Goal: Information Seeking & Learning: Learn about a topic

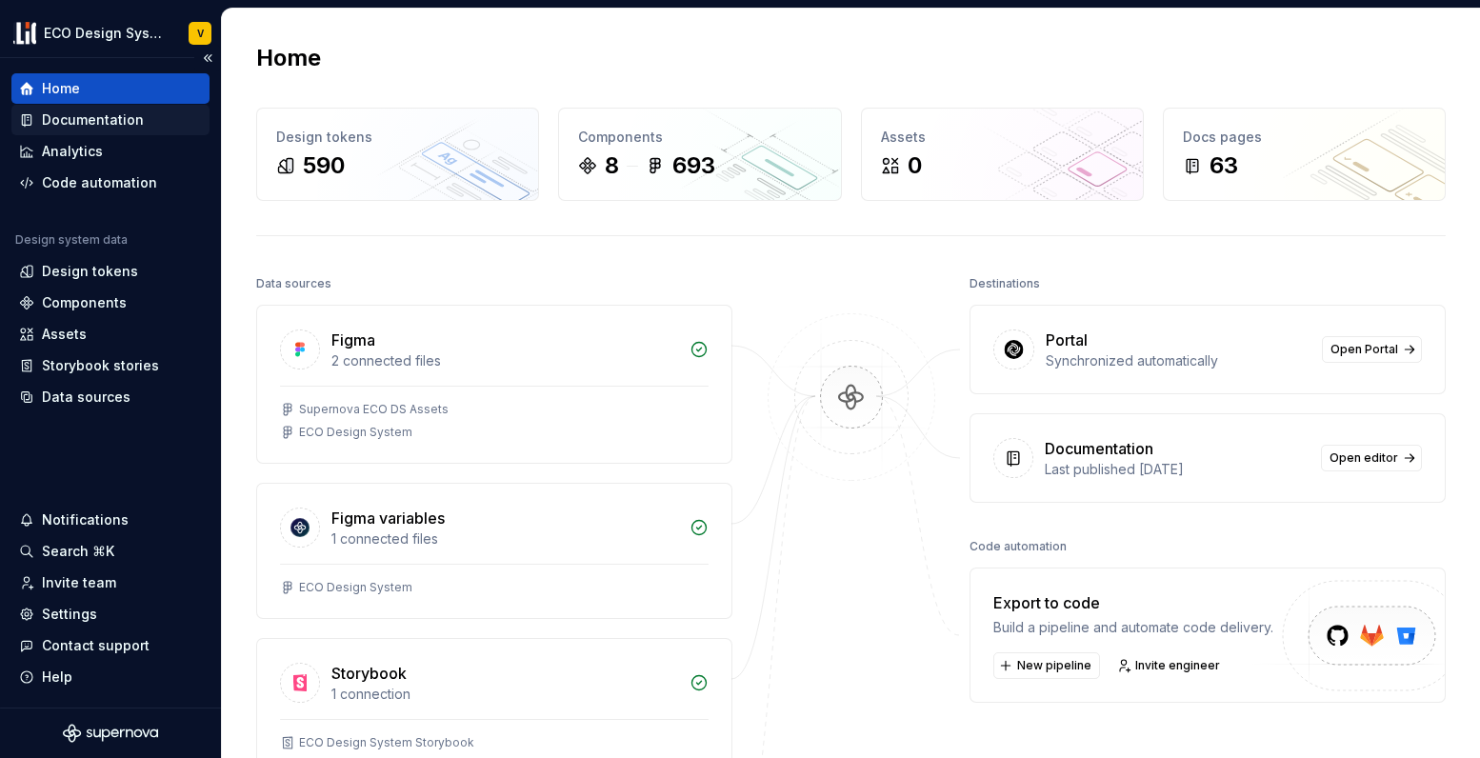
click at [93, 119] on div "Documentation" at bounding box center [93, 120] width 102 height 19
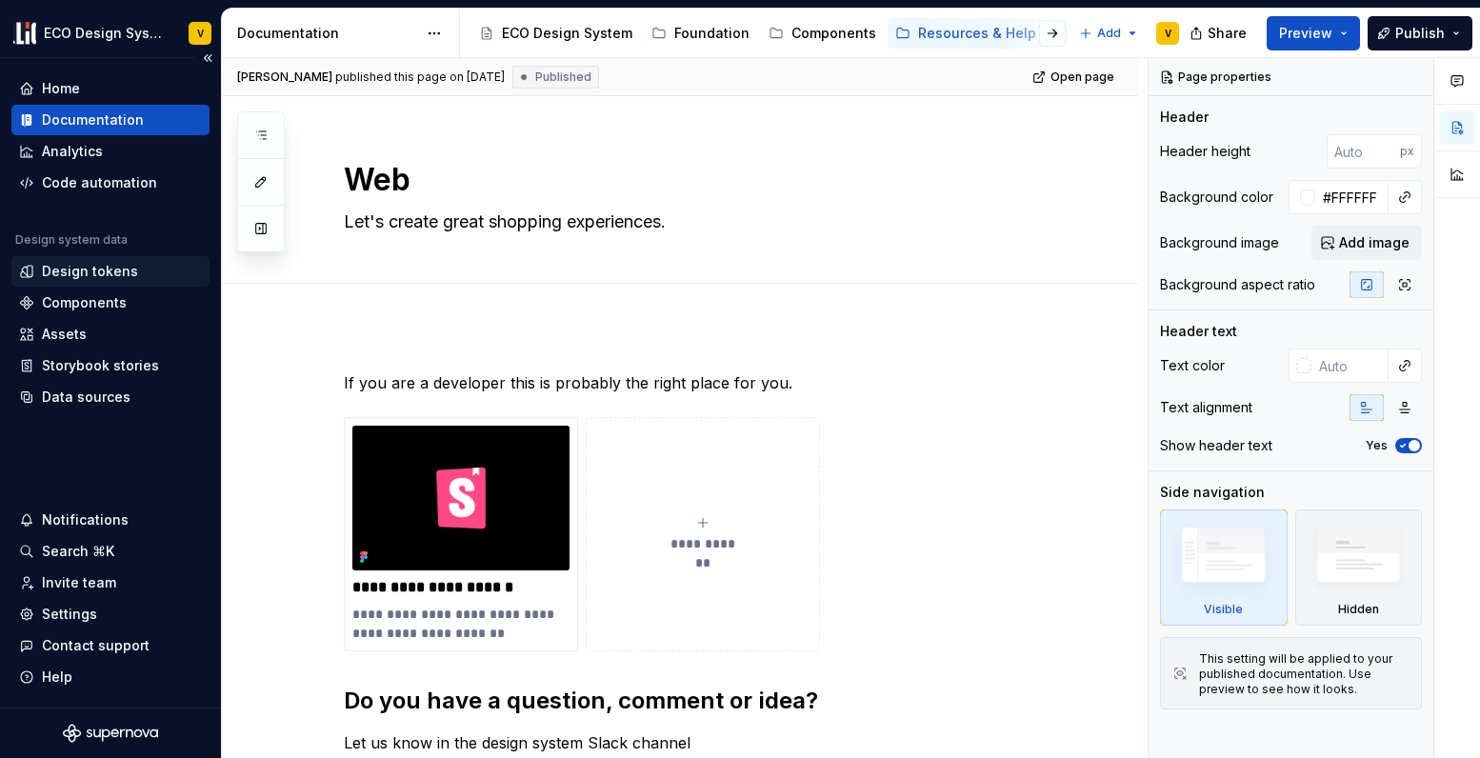
click at [95, 269] on div "Design tokens" at bounding box center [90, 271] width 96 height 19
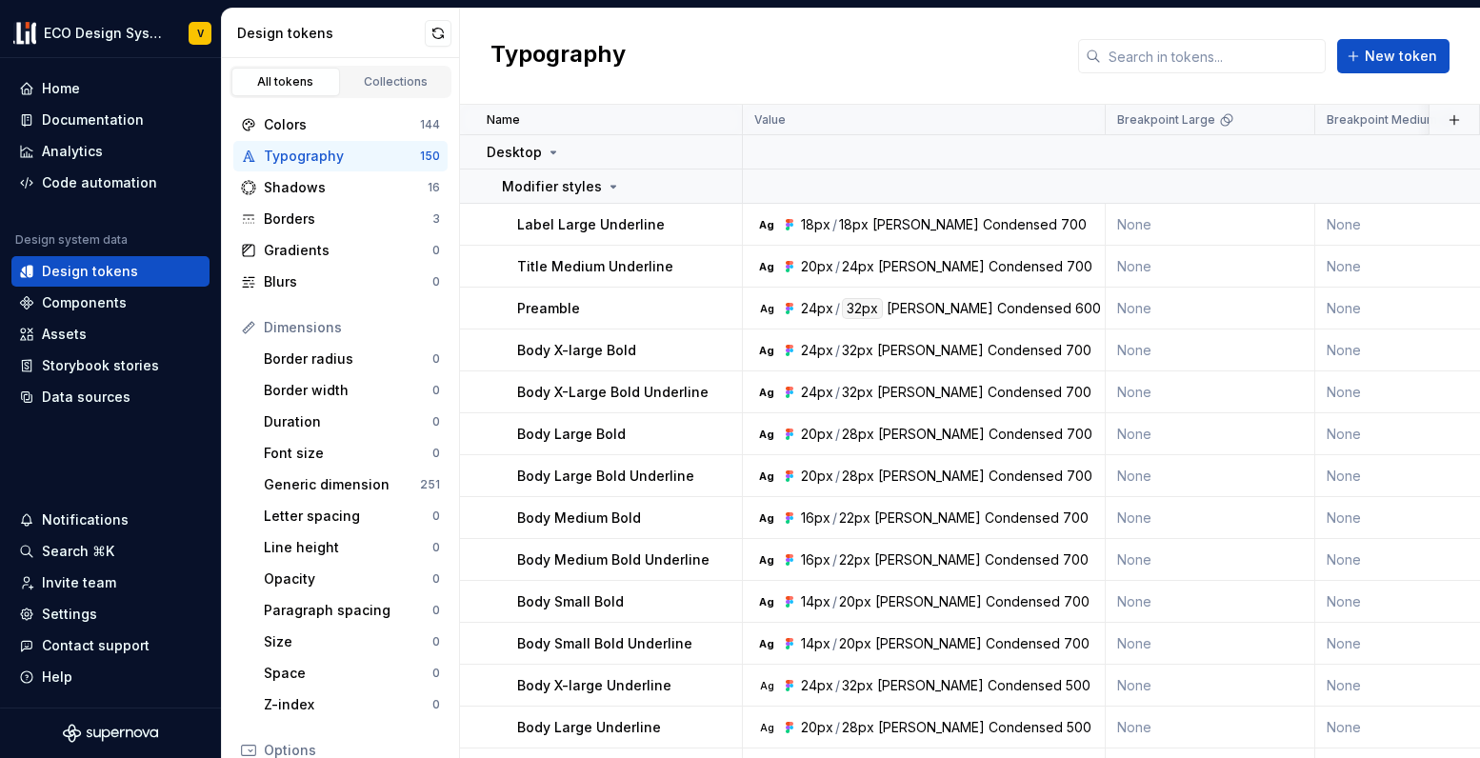
click at [330, 151] on div "Typography" at bounding box center [342, 156] width 156 height 19
click at [96, 126] on div "Documentation" at bounding box center [93, 120] width 102 height 19
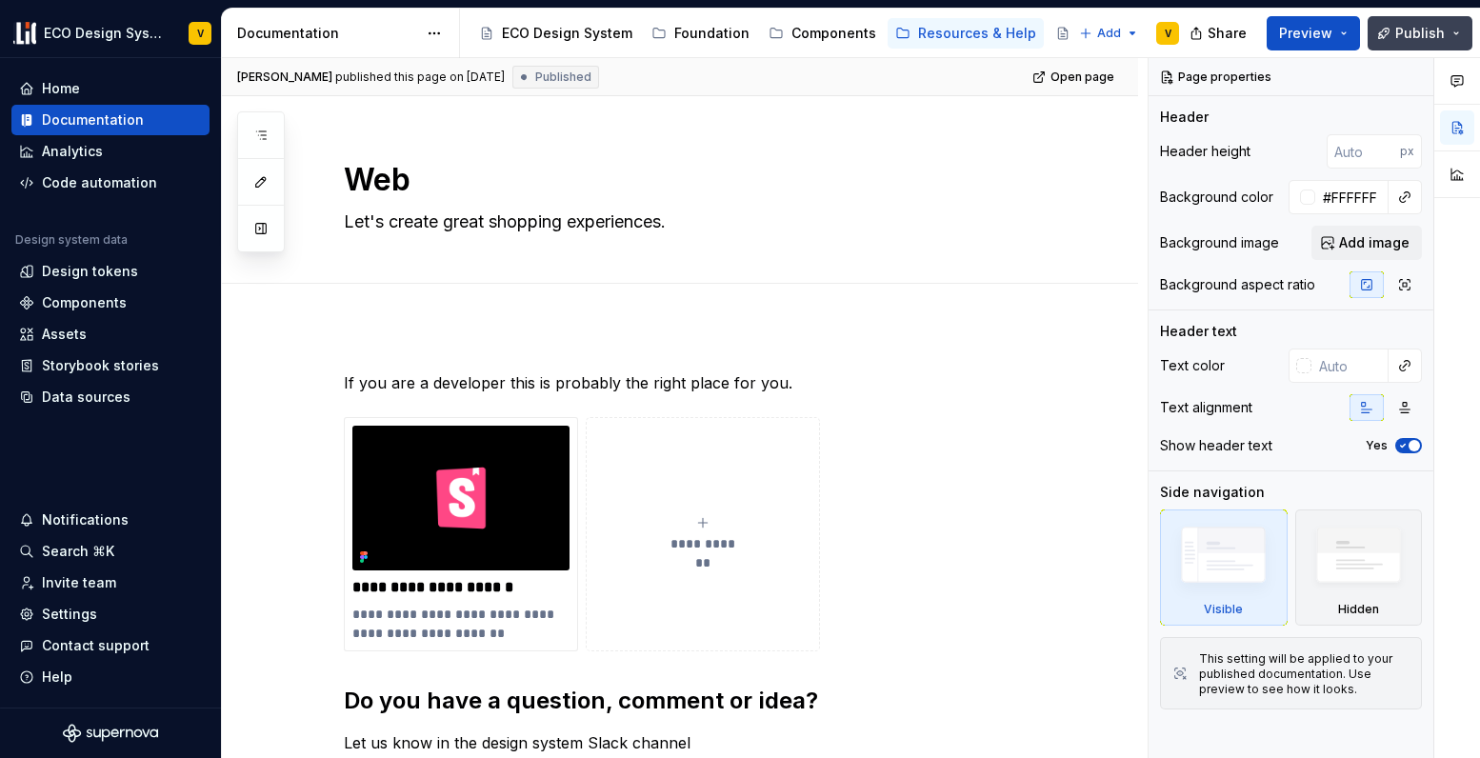
click at [1458, 49] on button "Publish" at bounding box center [1420, 33] width 105 height 34
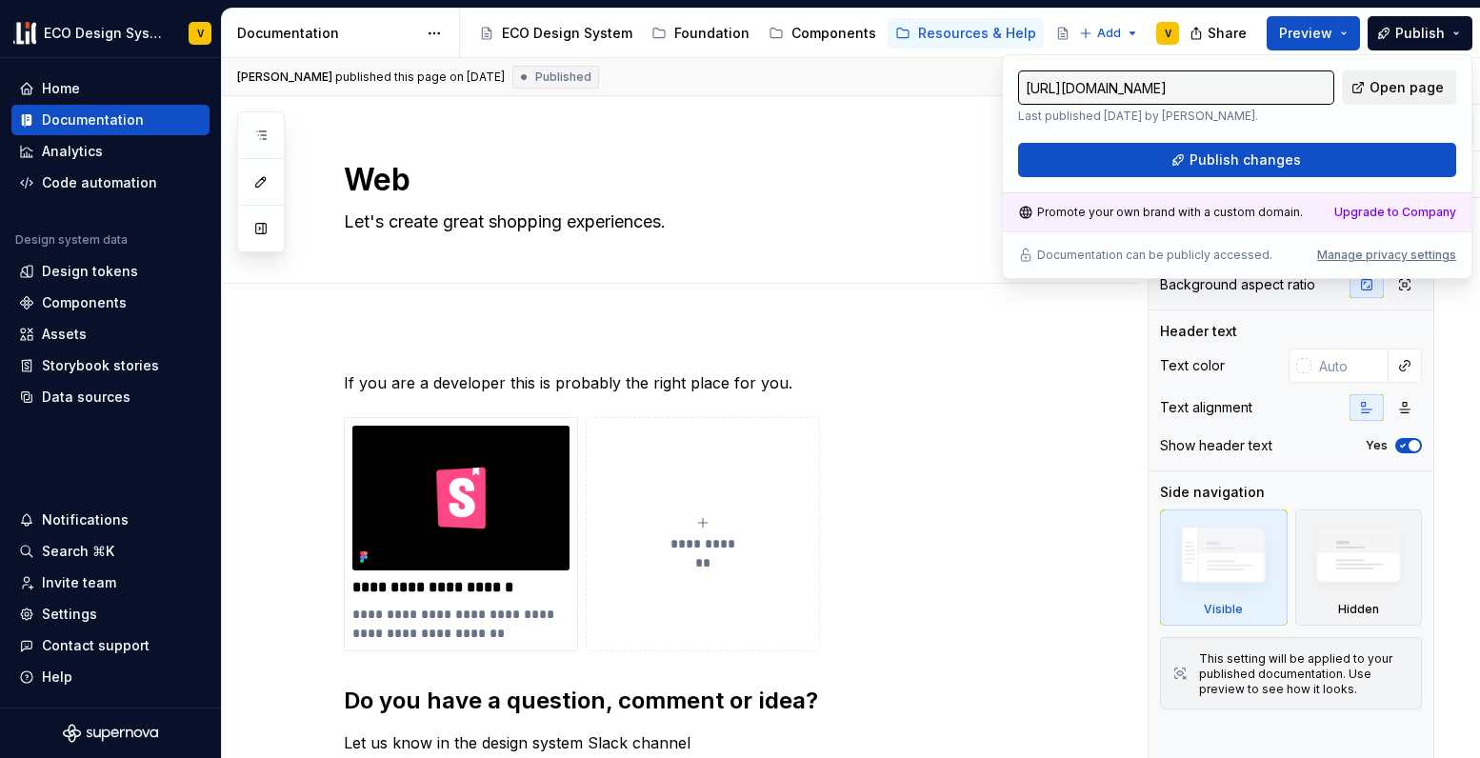
click at [1422, 94] on span "Open page" at bounding box center [1407, 87] width 74 height 19
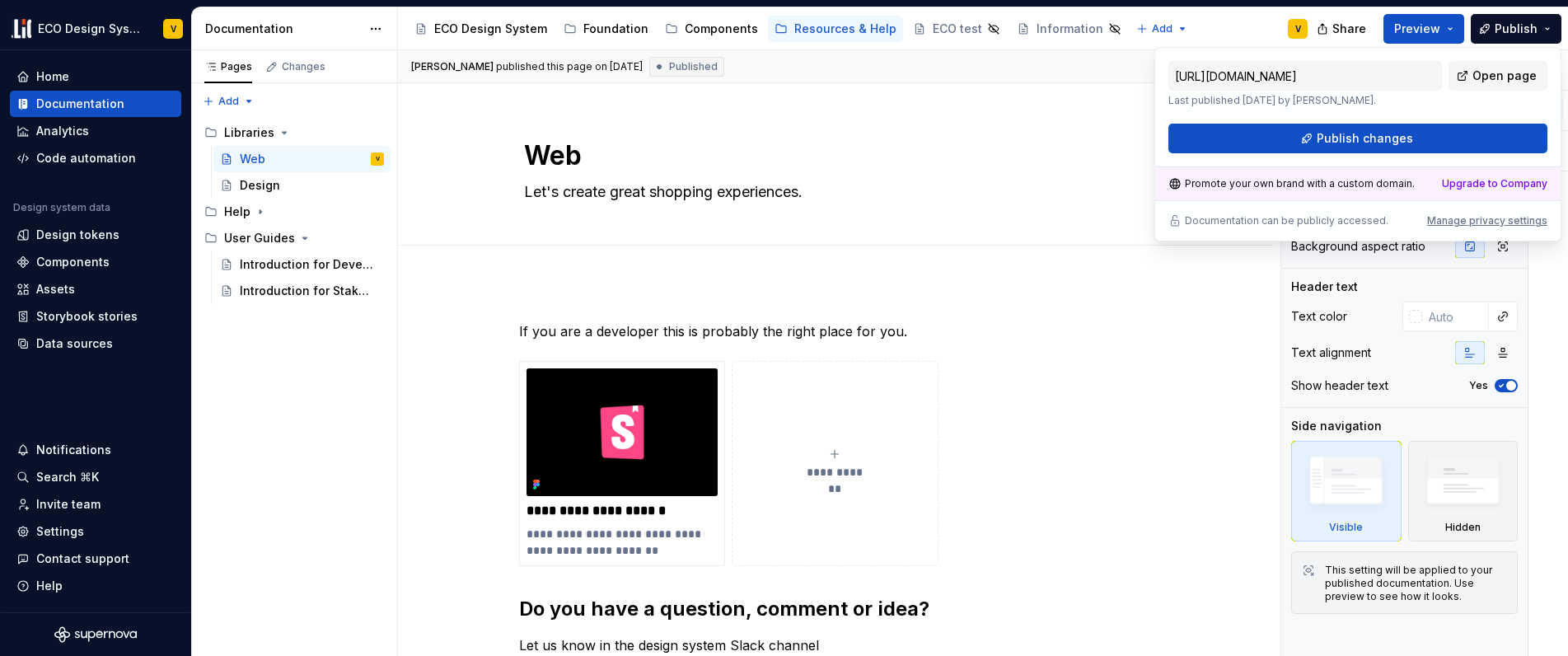
type textarea "*"
